Goal: Navigation & Orientation: Find specific page/section

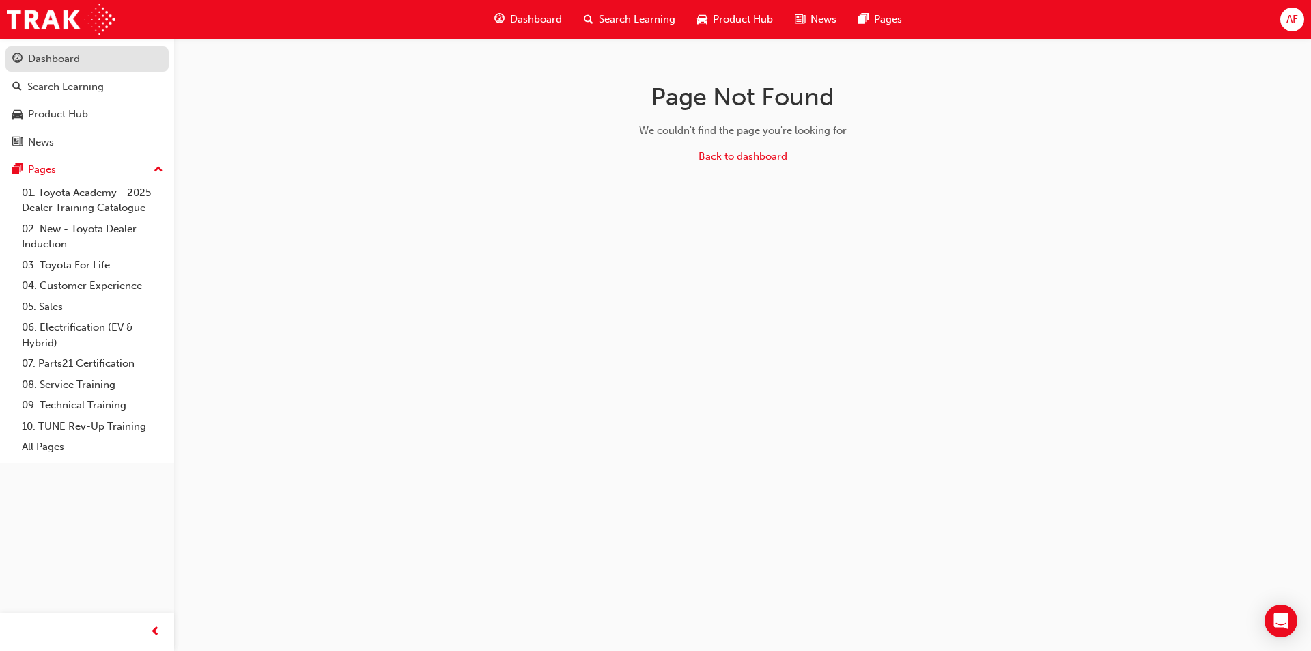
click at [54, 62] on div "Dashboard" at bounding box center [54, 59] width 52 height 16
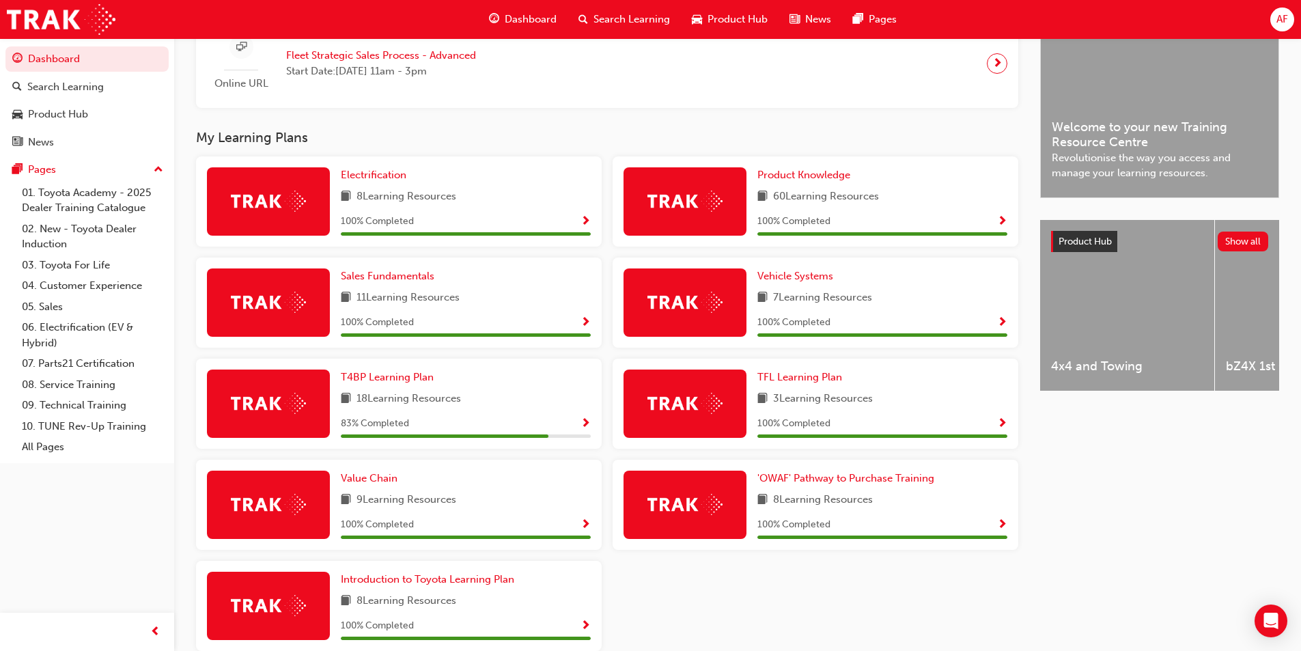
scroll to position [342, 0]
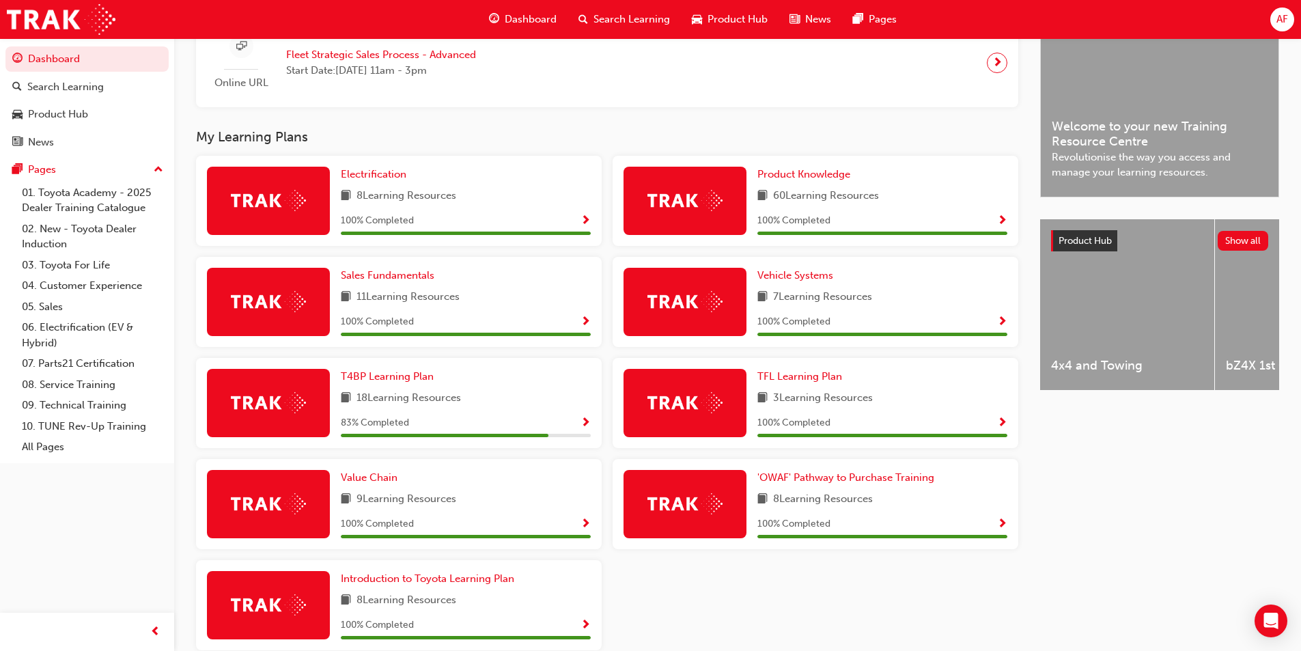
click at [587, 419] on span "Show Progress" at bounding box center [586, 423] width 10 height 12
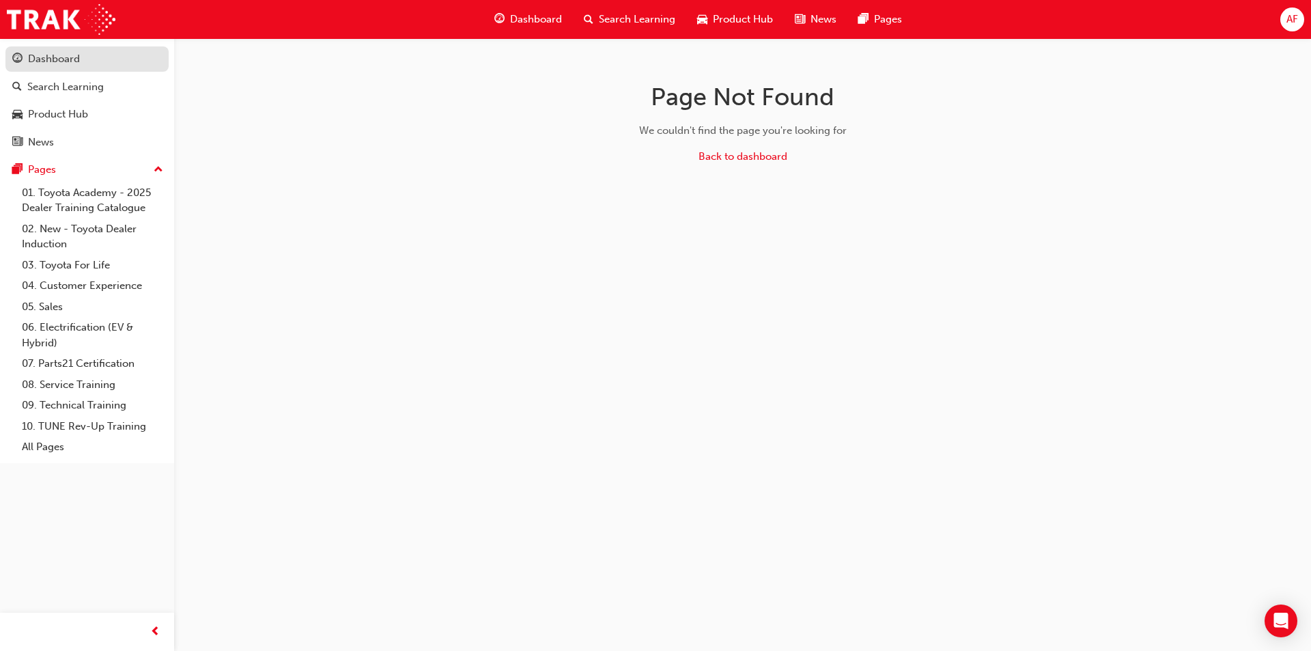
click at [66, 60] on div "Dashboard" at bounding box center [54, 59] width 52 height 16
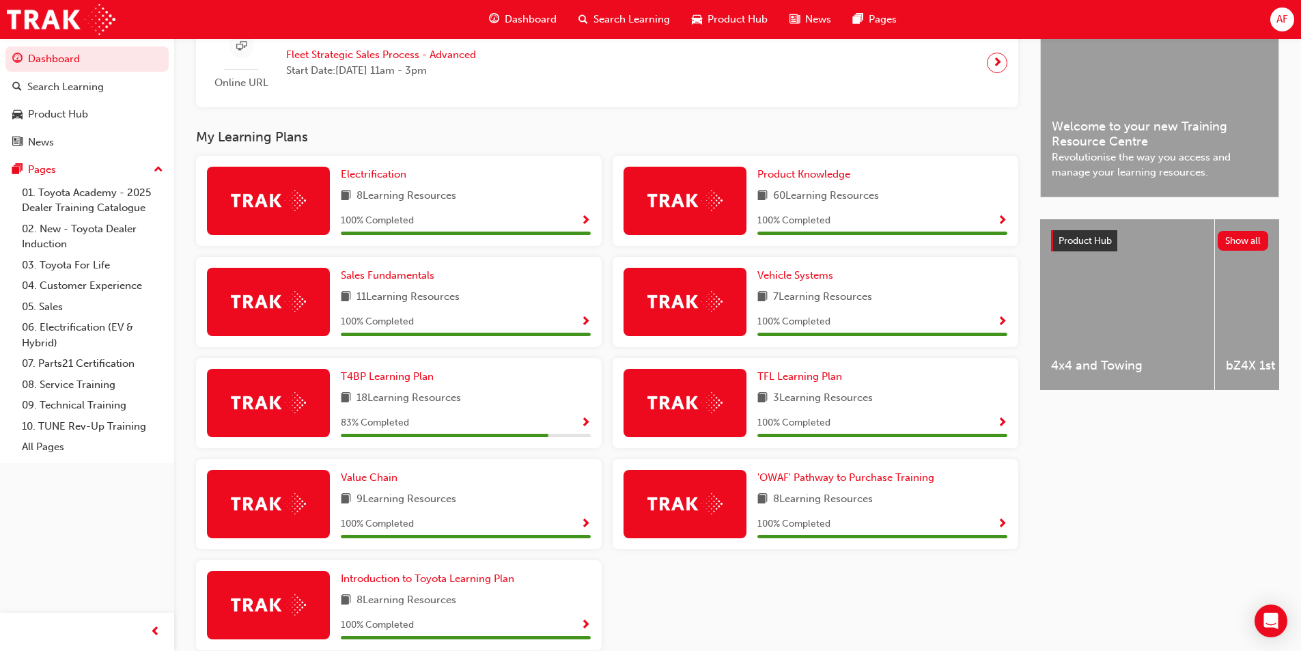
scroll to position [408, 0]
